Goal: Information Seeking & Learning: Check status

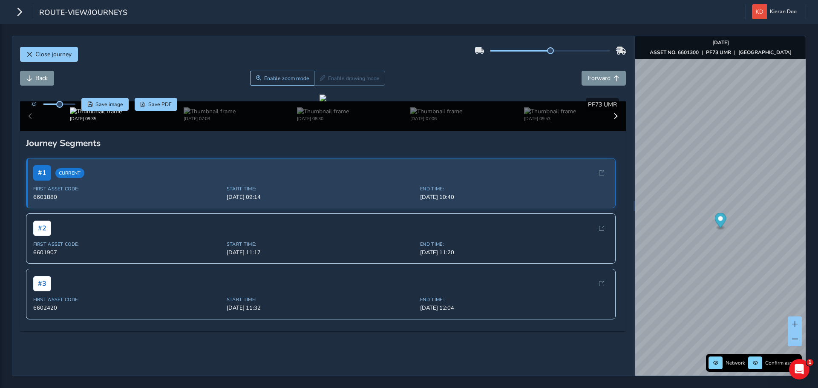
scroll to position [91, 0]
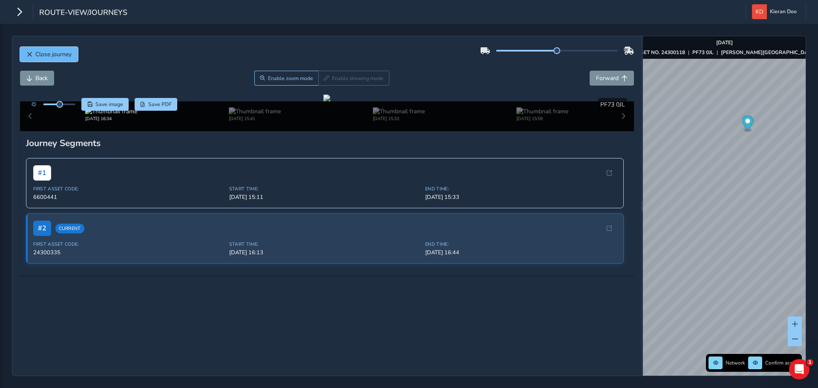
click at [32, 55] on span "Close journey" at bounding box center [29, 55] width 6 height 6
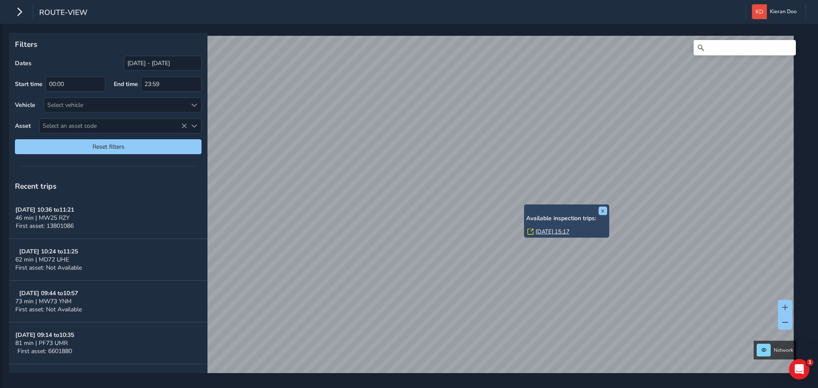
click at [556, 230] on link "[DATE] 15:17" at bounding box center [552, 232] width 34 height 8
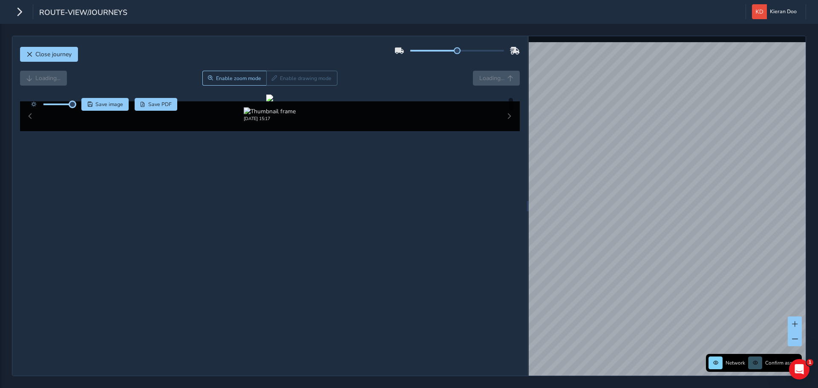
drag, startPoint x: 62, startPoint y: 104, endPoint x: 72, endPoint y: 108, distance: 10.9
click at [72, 108] on span at bounding box center [72, 104] width 7 height 7
click at [273, 101] on div at bounding box center [269, 98] width 7 height 7
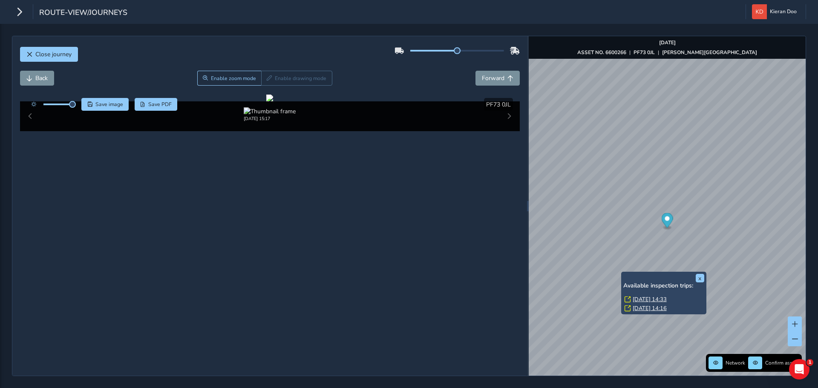
click at [648, 299] on link "[DATE] 14:33" at bounding box center [649, 299] width 34 height 8
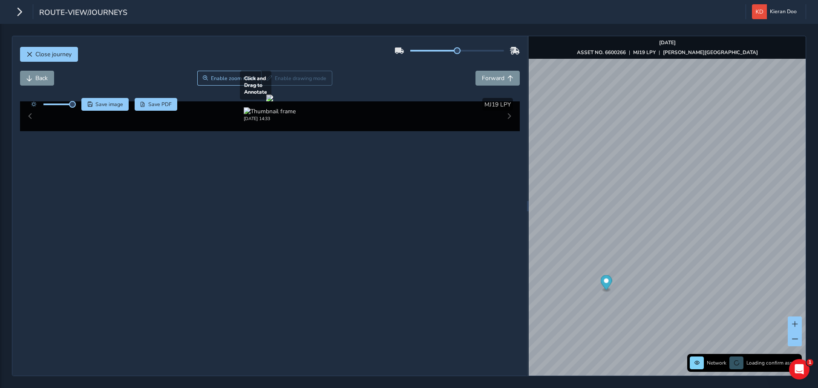
click at [273, 101] on div at bounding box center [269, 98] width 7 height 7
drag, startPoint x: 70, startPoint y: 105, endPoint x: 59, endPoint y: 106, distance: 11.5
click at [59, 106] on span at bounding box center [58, 104] width 7 height 7
click at [273, 101] on div at bounding box center [269, 98] width 7 height 7
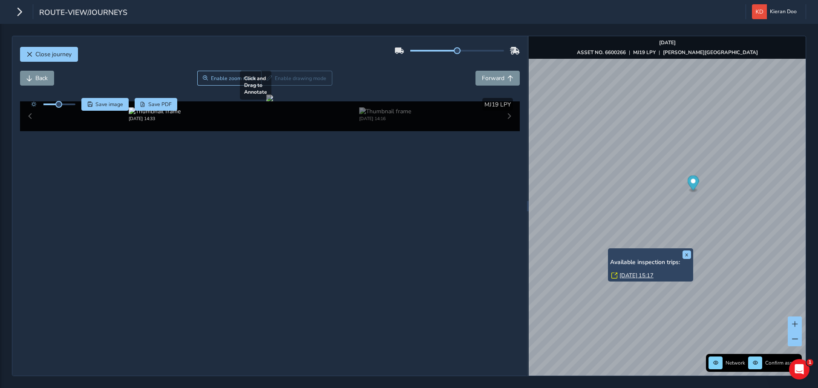
click at [273, 101] on div at bounding box center [269, 98] width 7 height 7
